Goal: Task Accomplishment & Management: Manage account settings

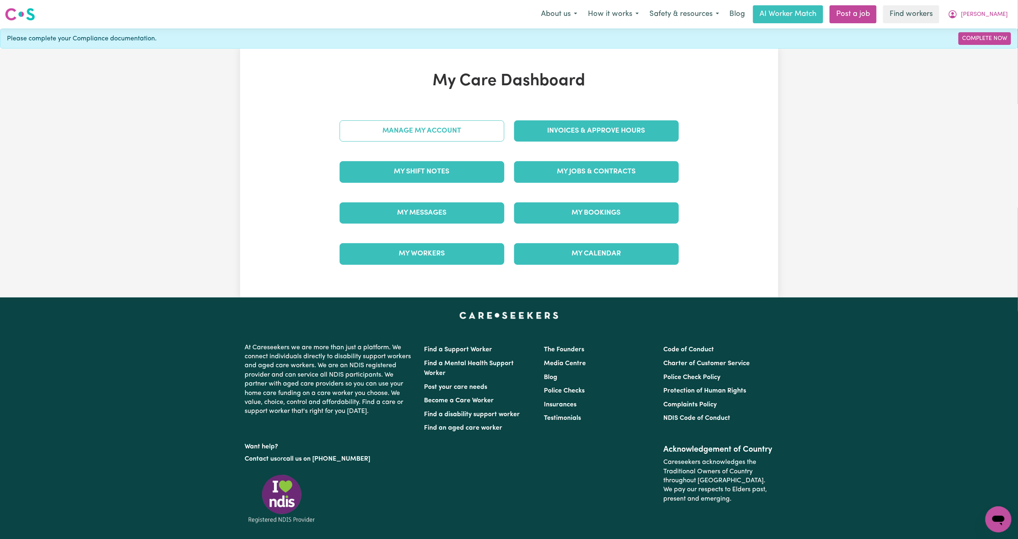
click at [438, 134] on link "Manage My Account" at bounding box center [422, 130] width 165 height 21
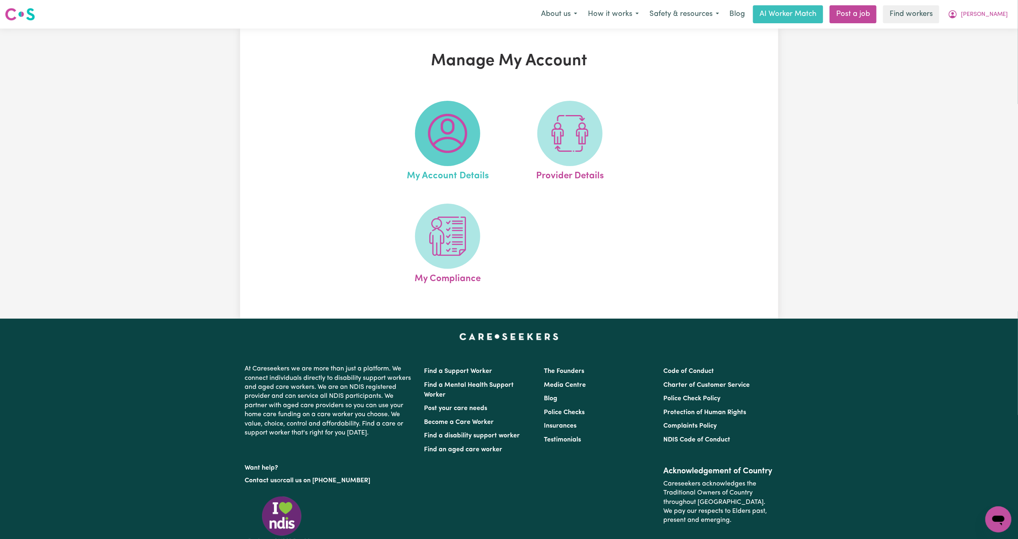
click at [467, 135] on img at bounding box center [447, 133] width 39 height 39
select select "other"
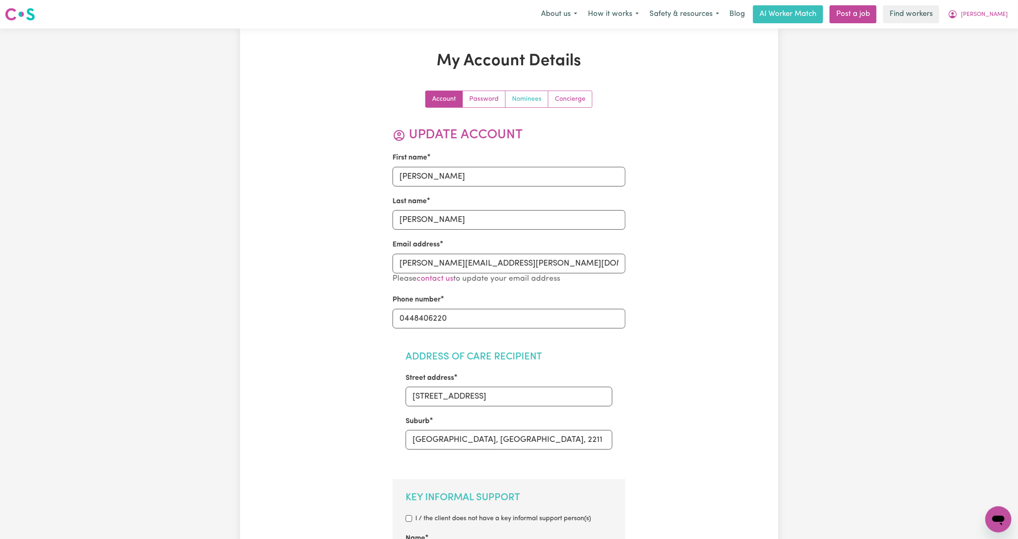
click at [530, 96] on link "Nominees" at bounding box center [527, 99] width 43 height 16
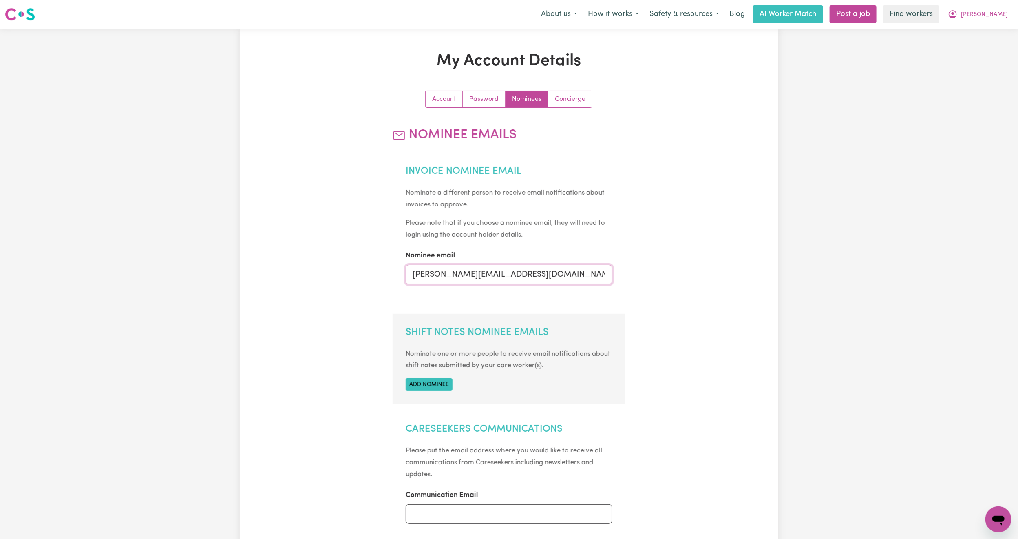
click at [480, 273] on input "[PERSON_NAME][EMAIL_ADDRESS][DOMAIN_NAME]" at bounding box center [509, 275] width 207 height 20
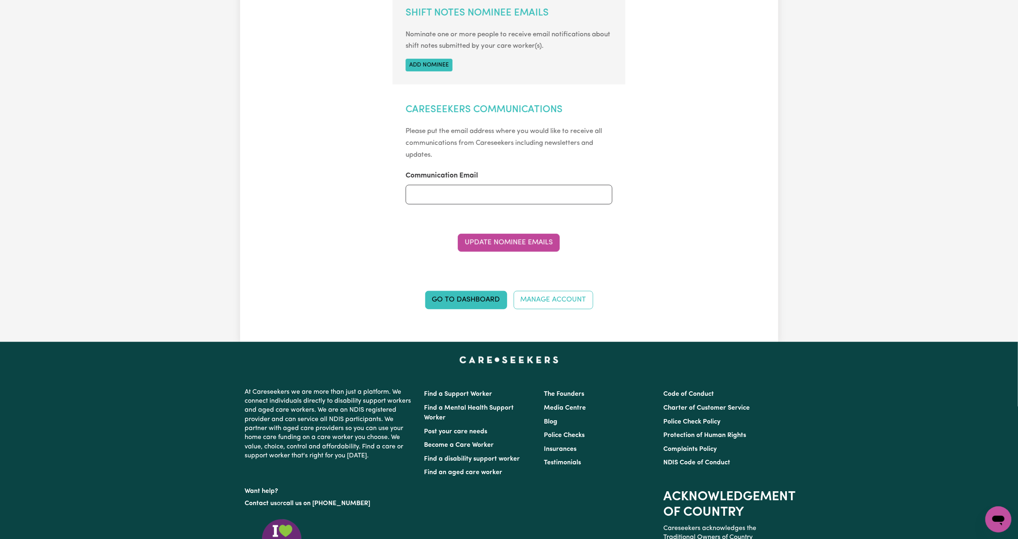
scroll to position [329, 0]
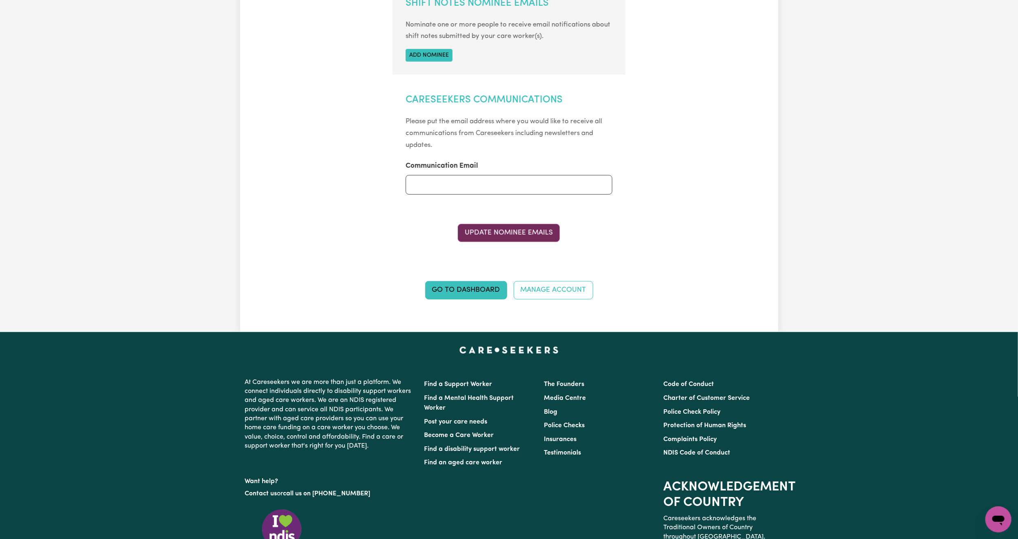
click at [518, 235] on button "Update Nominee Emails" at bounding box center [509, 233] width 102 height 18
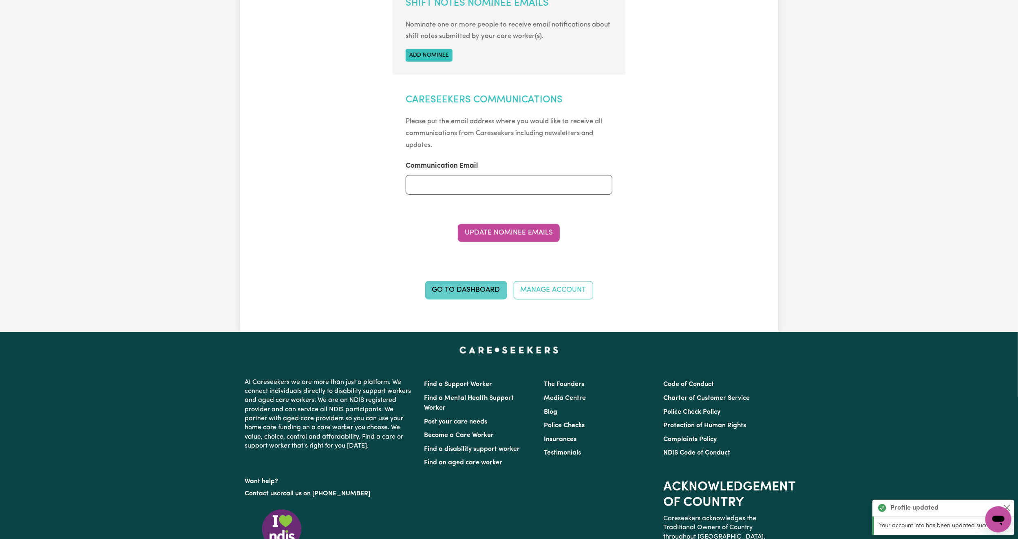
click at [467, 285] on link "Go to Dashboard" at bounding box center [466, 290] width 82 height 18
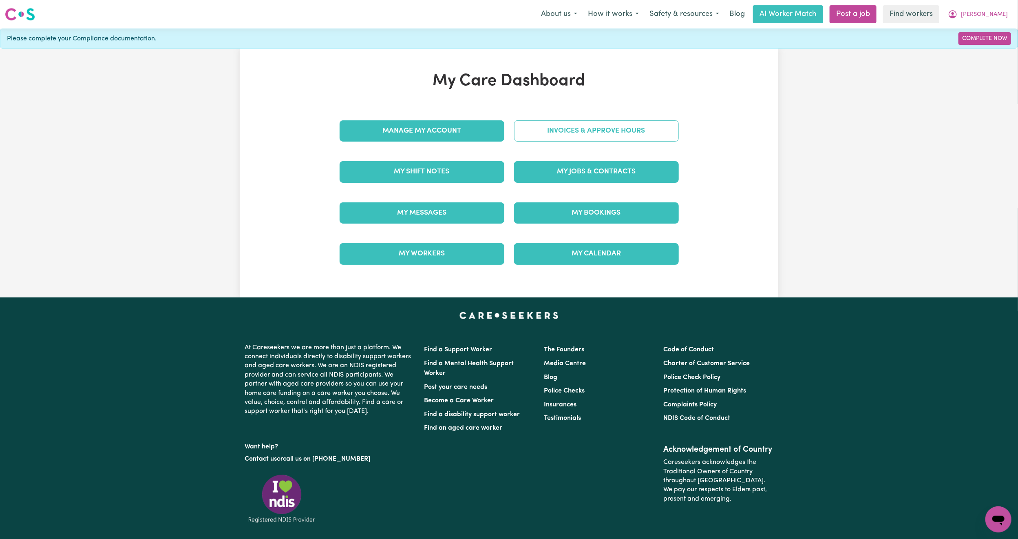
click at [518, 125] on link "Invoices & Approve Hours" at bounding box center [596, 130] width 165 height 21
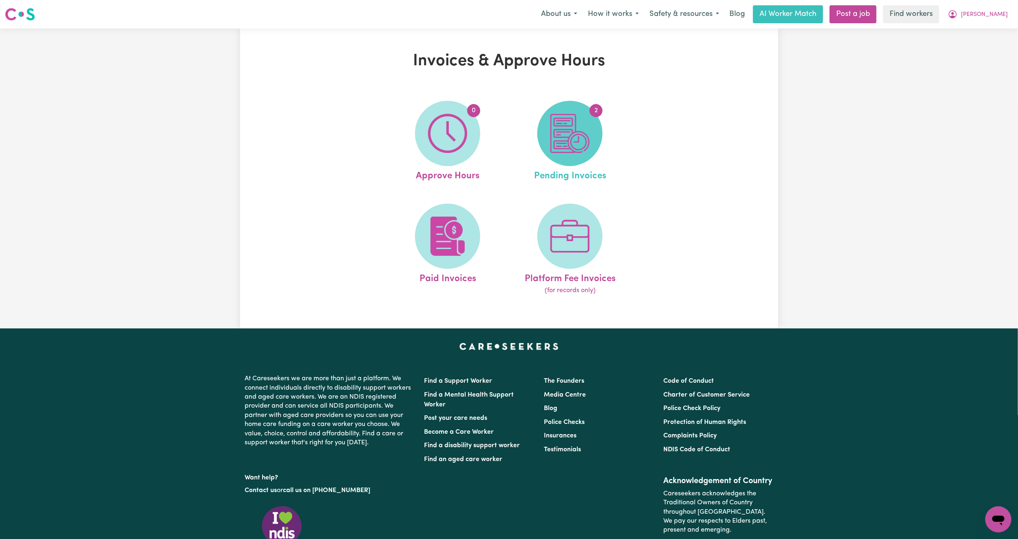
click at [548, 131] on span "2" at bounding box center [570, 133] width 65 height 65
